Goal: Check status: Check status

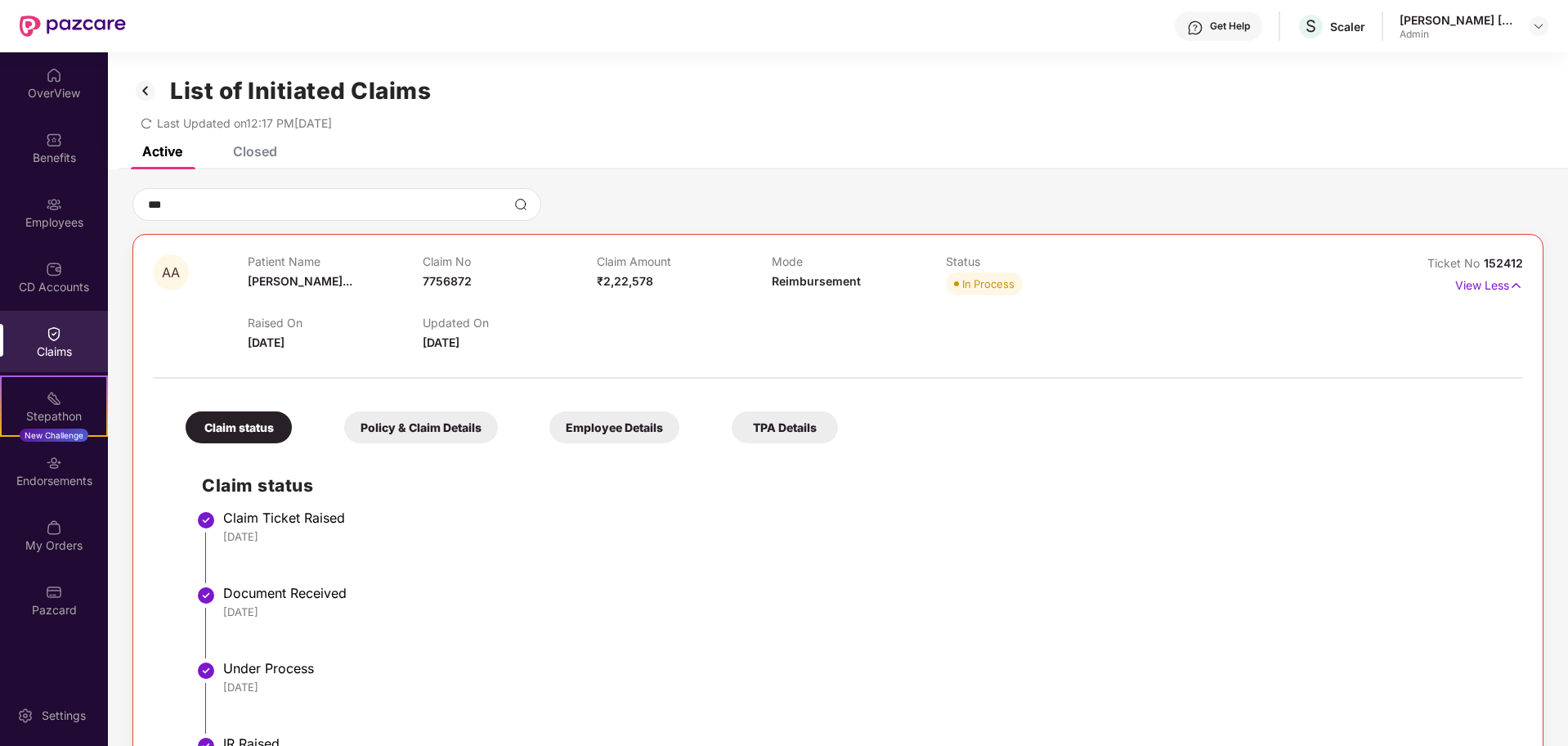
click at [644, 542] on div "[DATE]" at bounding box center [865, 536] width 1284 height 14
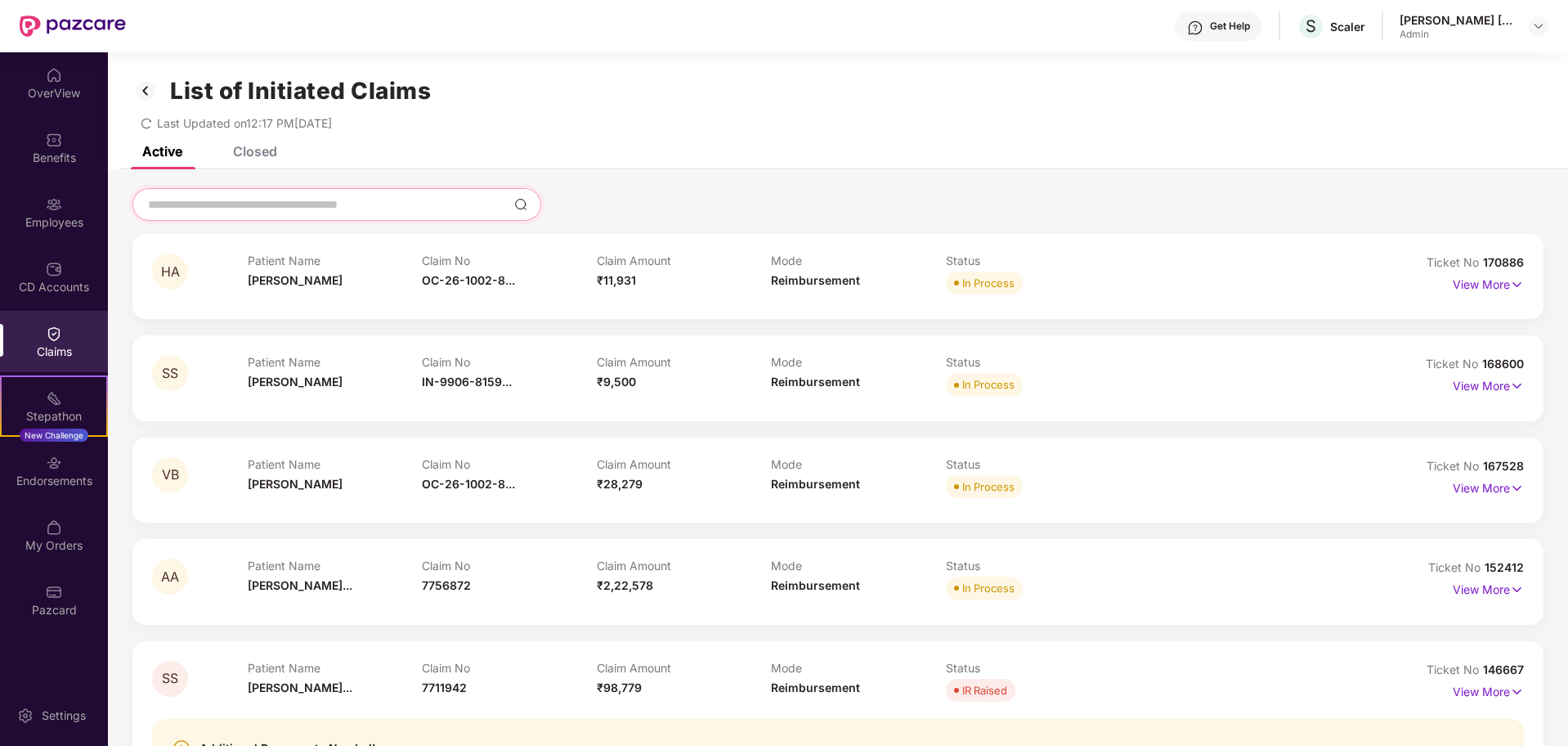
click at [360, 204] on input at bounding box center [327, 205] width 362 height 17
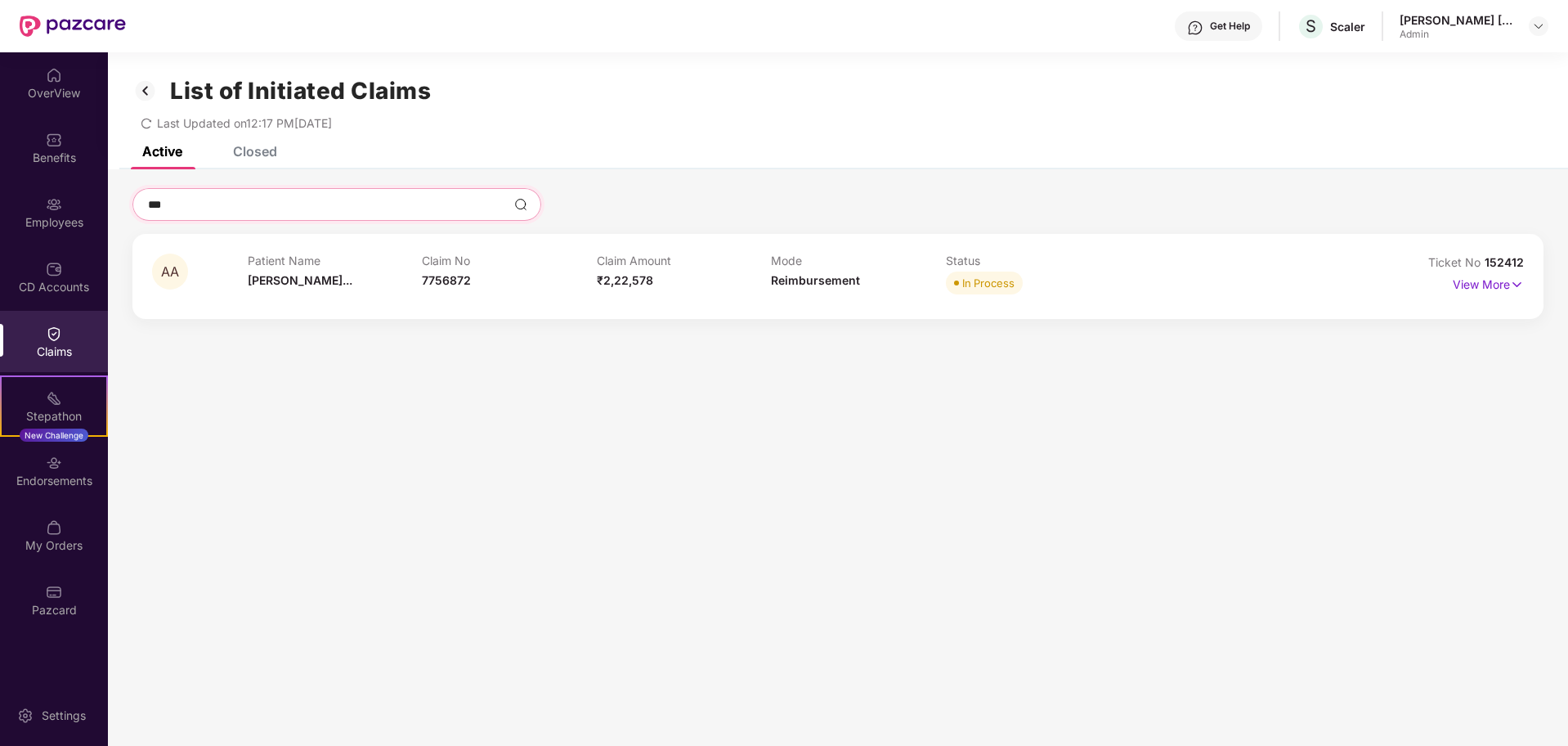
type input "***"
click at [1479, 294] on div "View More" at bounding box center [1489, 284] width 72 height 26
click at [1479, 286] on p "View More" at bounding box center [1489, 283] width 72 height 22
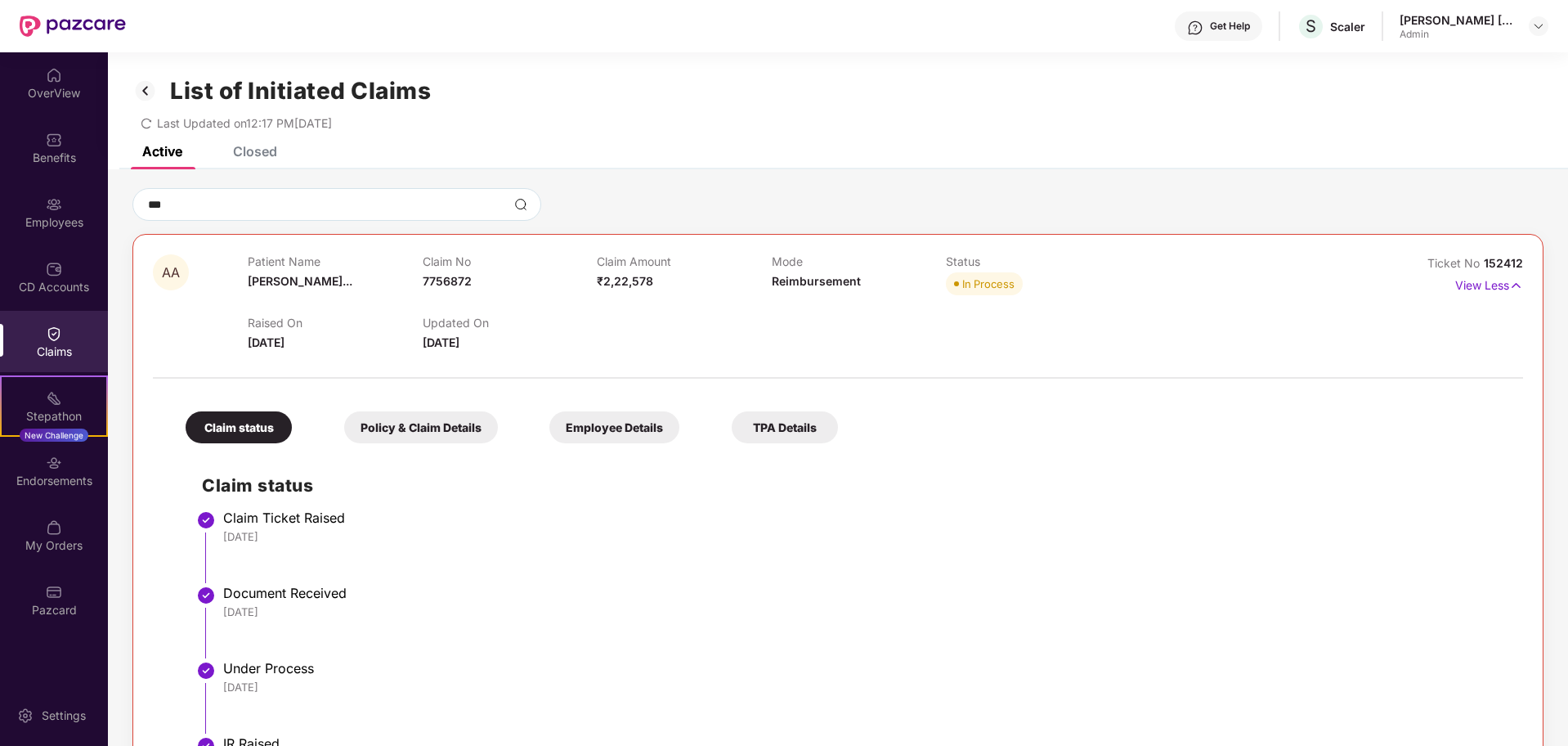
drag, startPoint x: 422, startPoint y: 341, endPoint x: 519, endPoint y: 336, distance: 97.1
click at [519, 336] on div "Updated On 25 Aug 2025" at bounding box center [510, 334] width 175 height 36
click at [548, 341] on div "Updated On 25 Aug 2025" at bounding box center [510, 334] width 175 height 36
drag, startPoint x: 420, startPoint y: 341, endPoint x: 542, endPoint y: 334, distance: 122.2
click at [542, 334] on div "Raised On 23 June 2025 Updated On 25 Aug 2025" at bounding box center [770, 325] width 1046 height 52
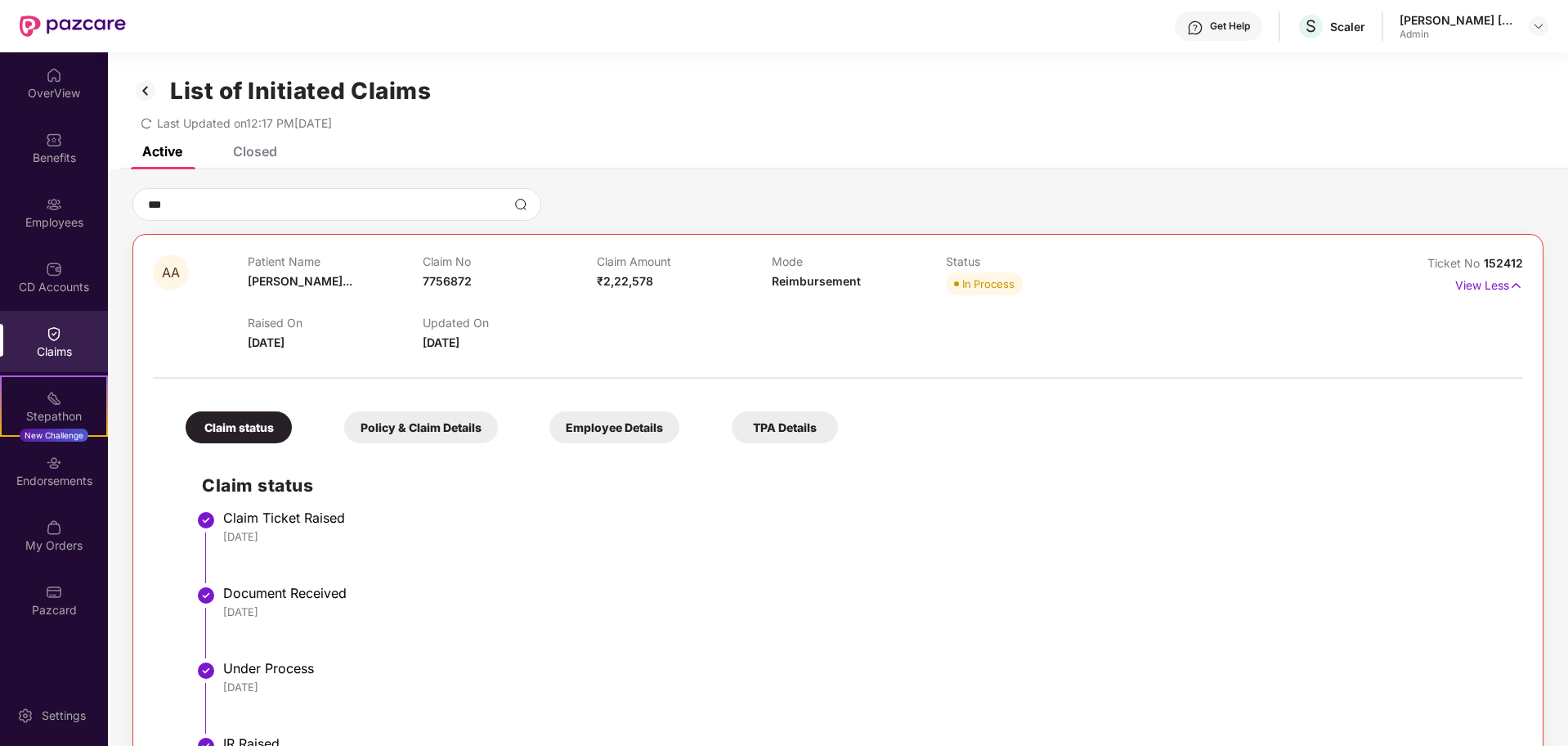
click at [542, 334] on div "Updated On 25 Aug 2025" at bounding box center [510, 334] width 175 height 36
